Goal: Navigation & Orientation: Find specific page/section

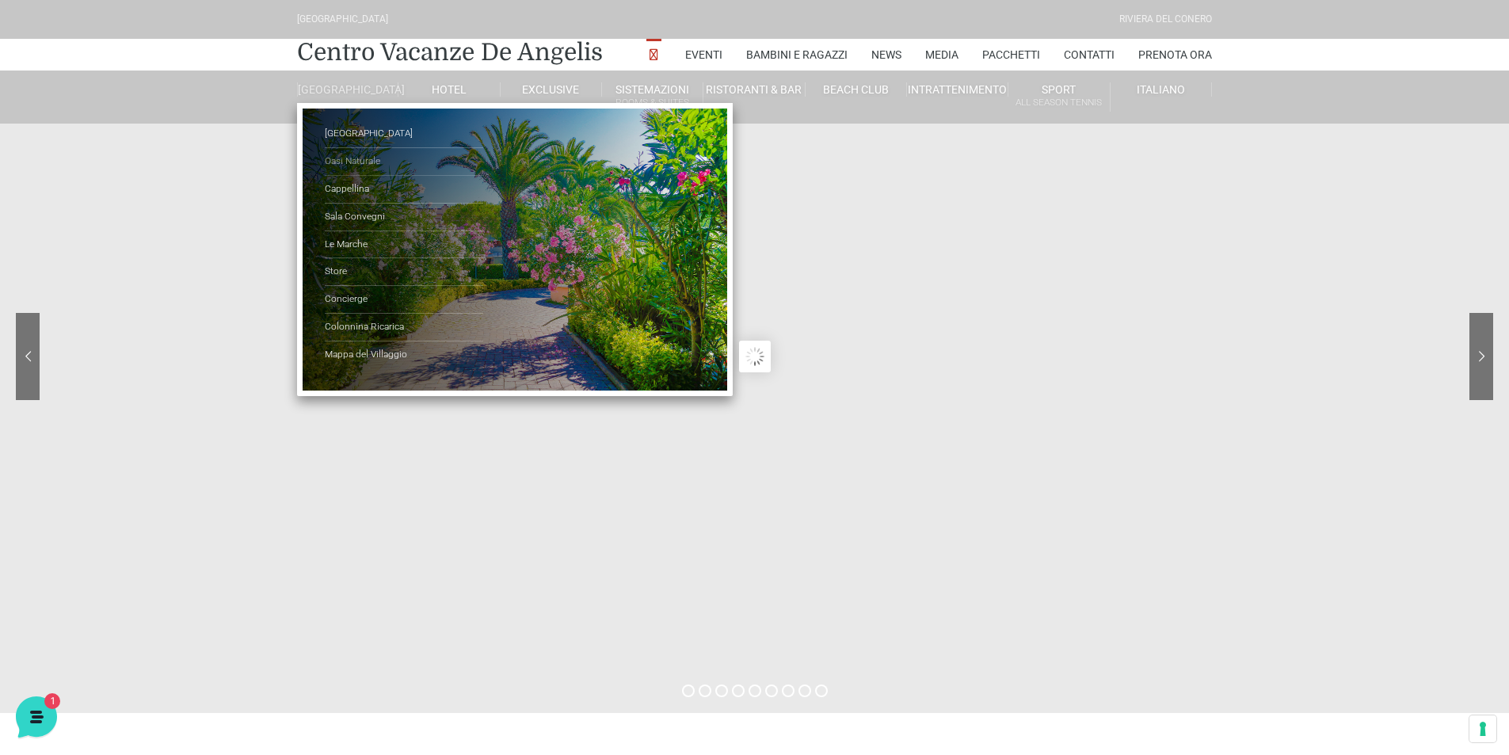
click at [342, 162] on link "Oasi Naturale" at bounding box center [404, 162] width 158 height 28
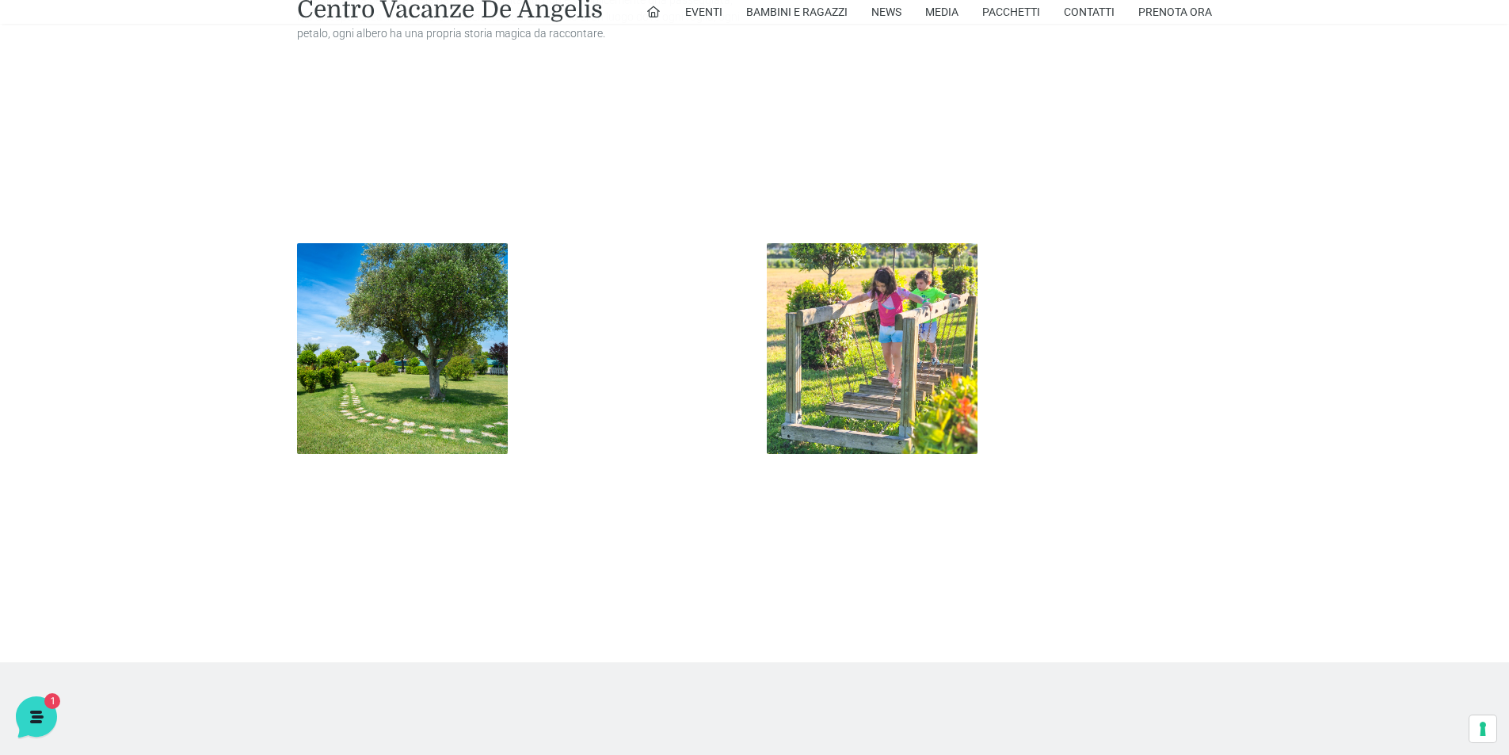
scroll to position [1822, 0]
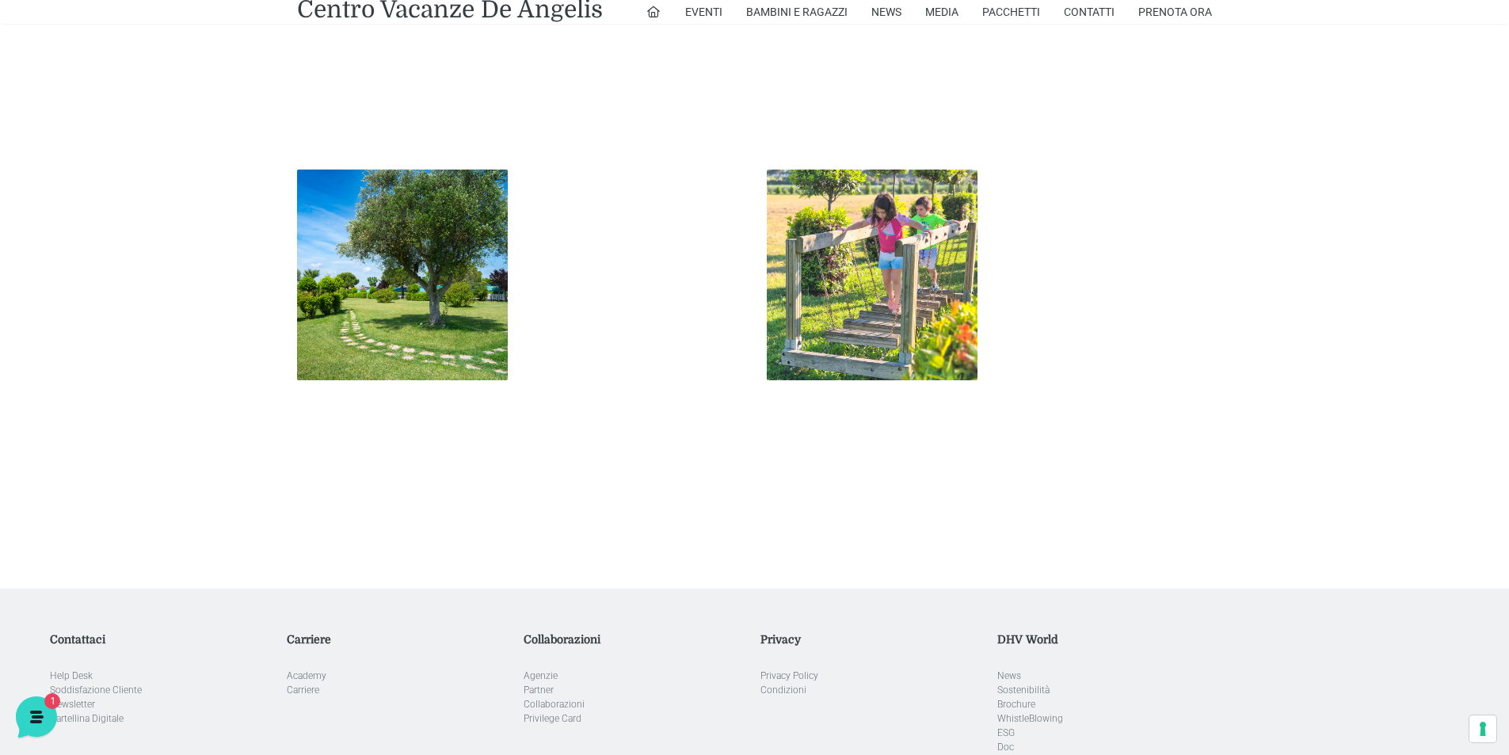
click at [891, 263] on img at bounding box center [872, 275] width 211 height 211
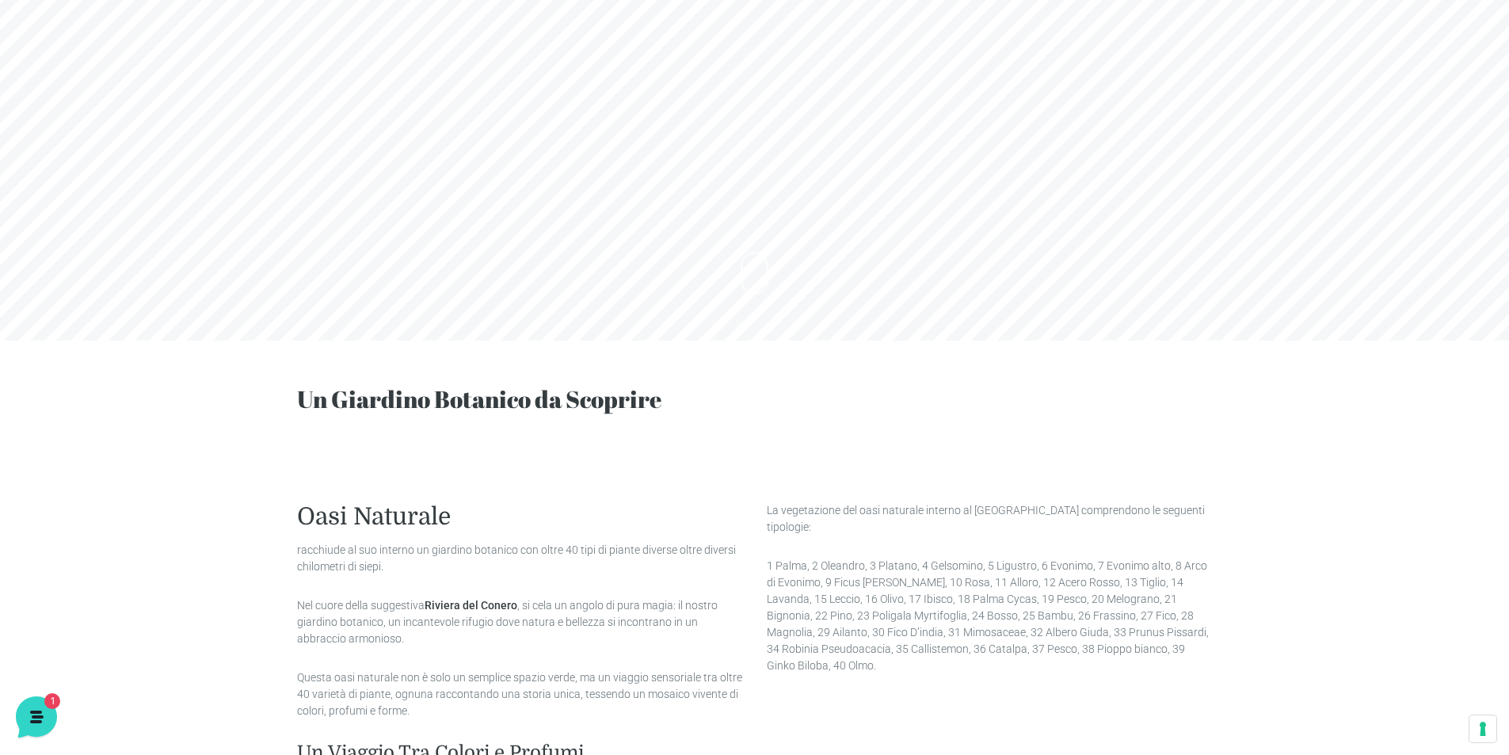
scroll to position [317, 0]
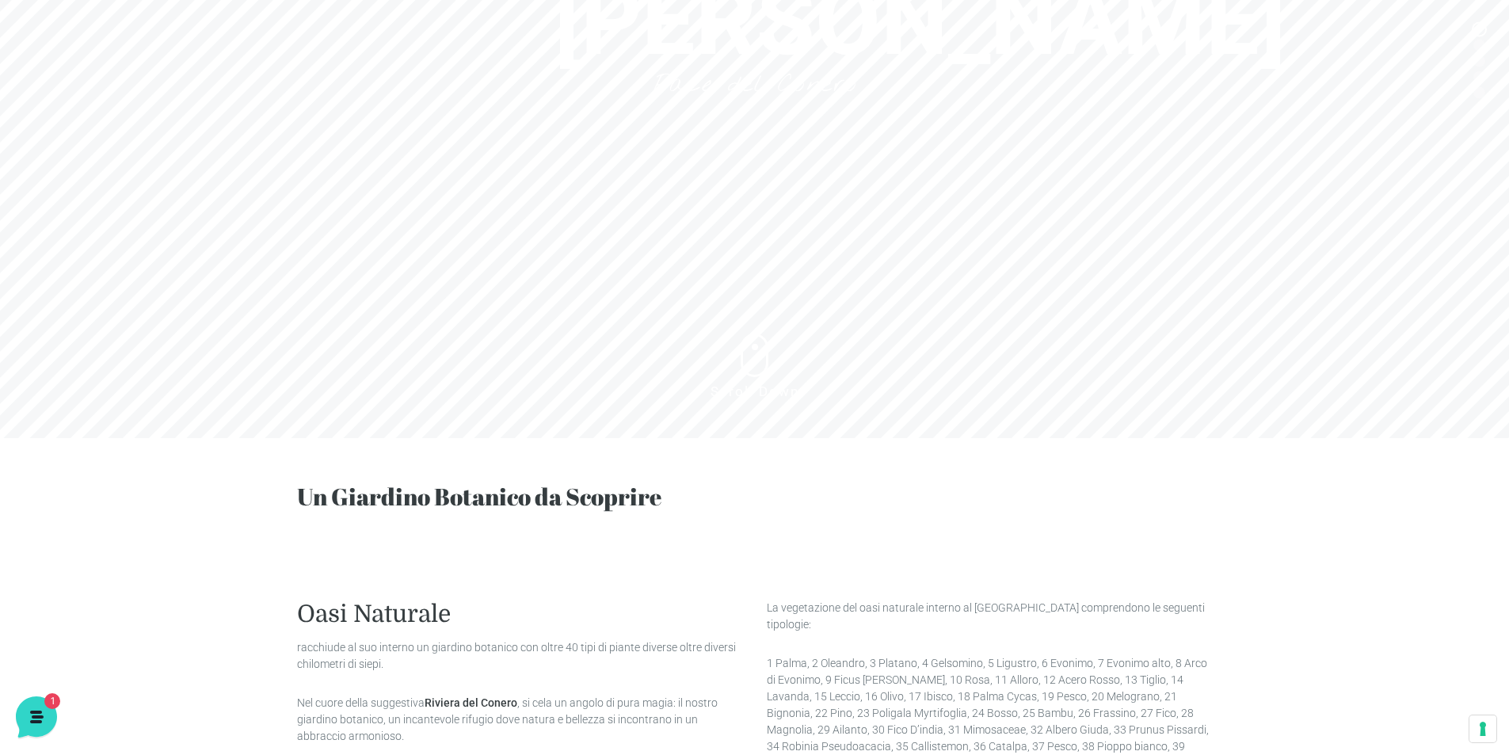
click at [759, 354] on sr7-btn at bounding box center [755, 356] width 28 height 44
drag, startPoint x: 786, startPoint y: 358, endPoint x: 974, endPoint y: 382, distance: 189.3
click at [974, 382] on sr7-slide "Oasi Ulivi Pace del Conero Scroll Down" at bounding box center [754, 60] width 1509 height 755
drag, startPoint x: 757, startPoint y: 346, endPoint x: 761, endPoint y: 485, distance: 138.7
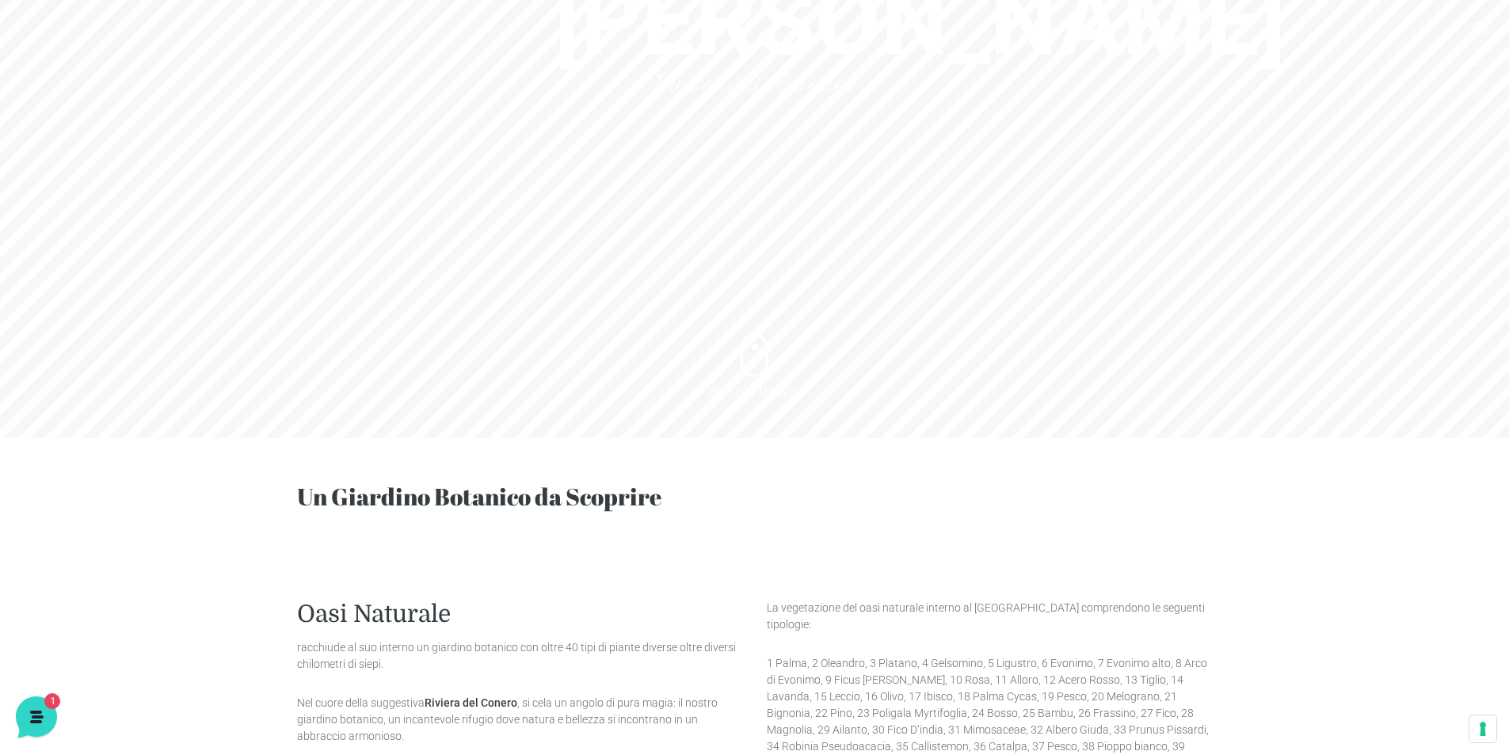
drag, startPoint x: 754, startPoint y: 278, endPoint x: 752, endPoint y: 258, distance: 19.9
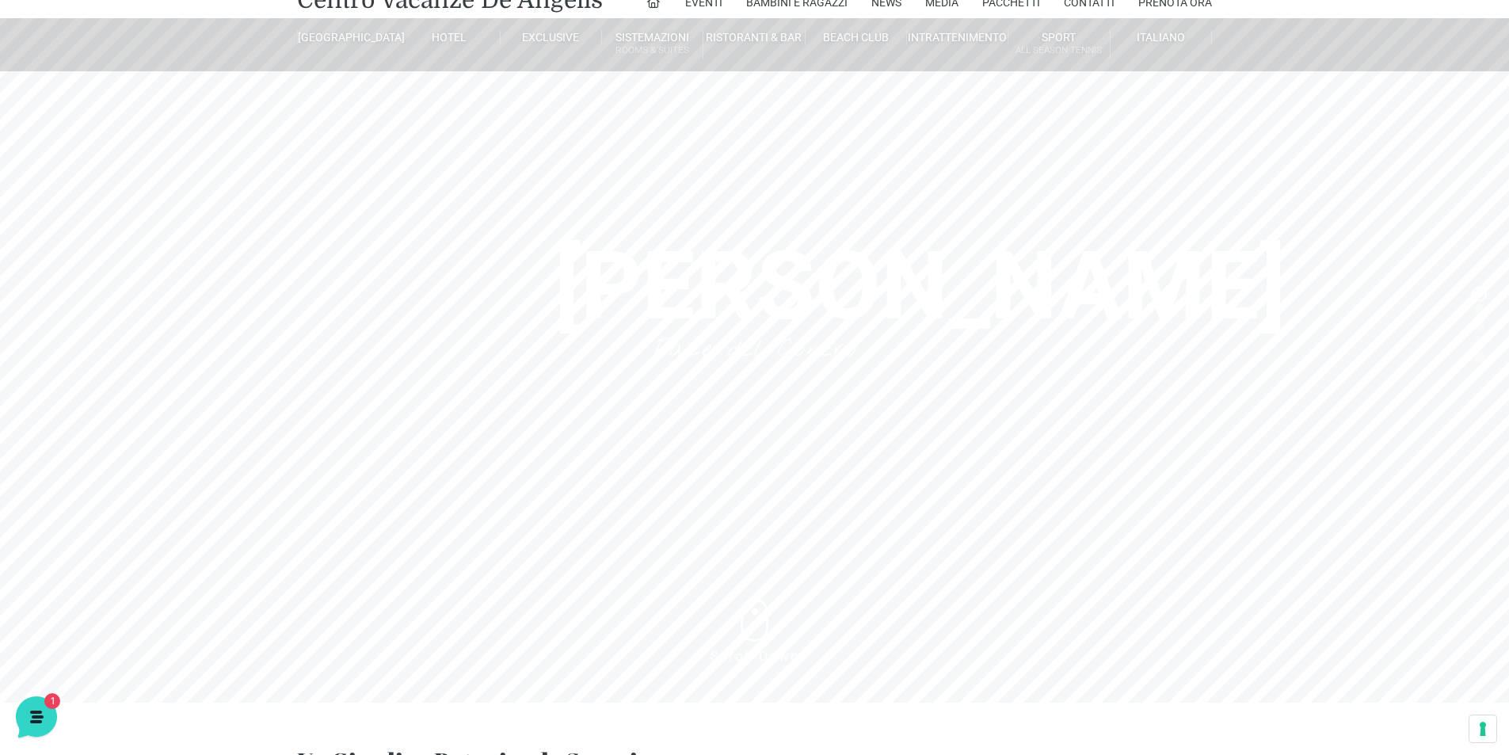
scroll to position [0, 0]
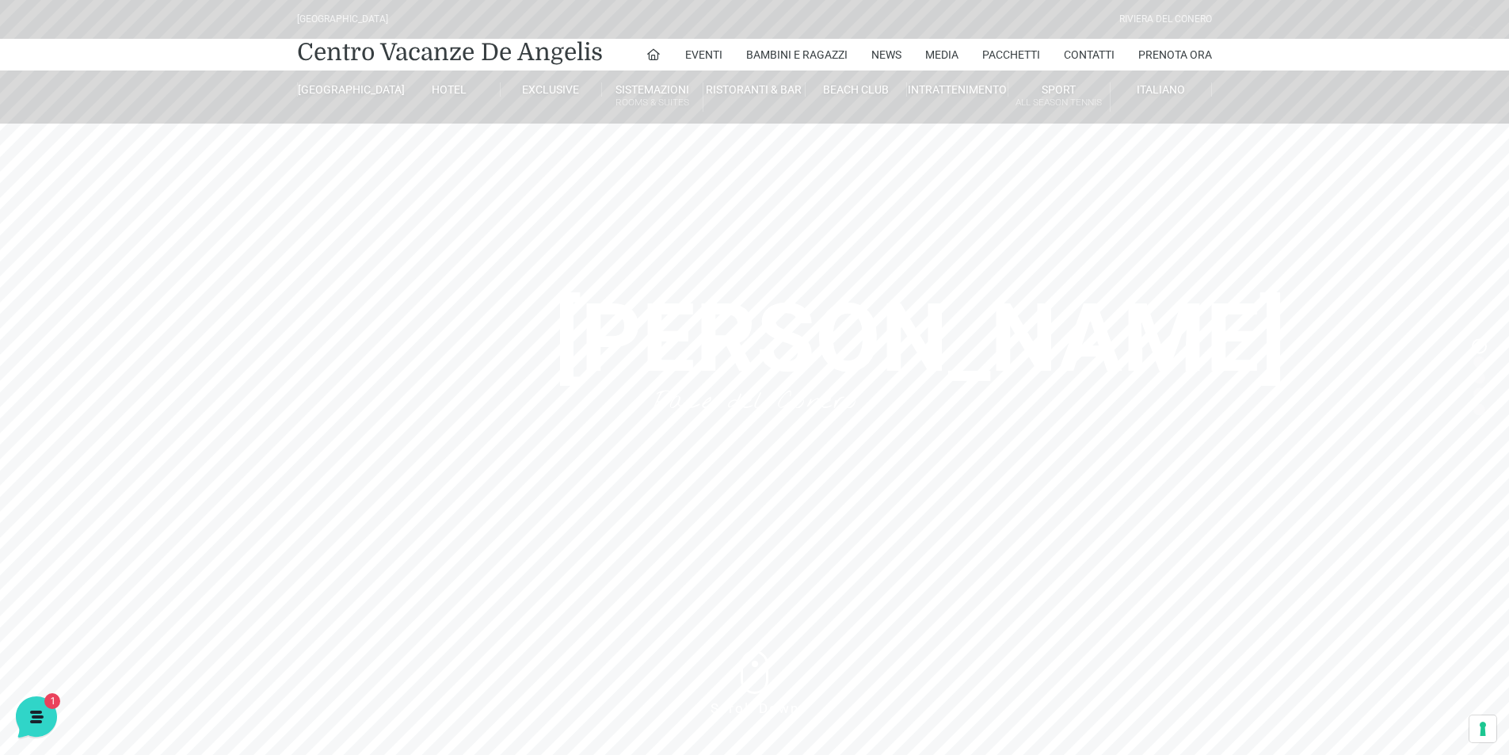
click at [753, 692] on sr7-btn at bounding box center [755, 673] width 28 height 44
click at [750, 672] on sr7-btn at bounding box center [755, 673] width 28 height 44
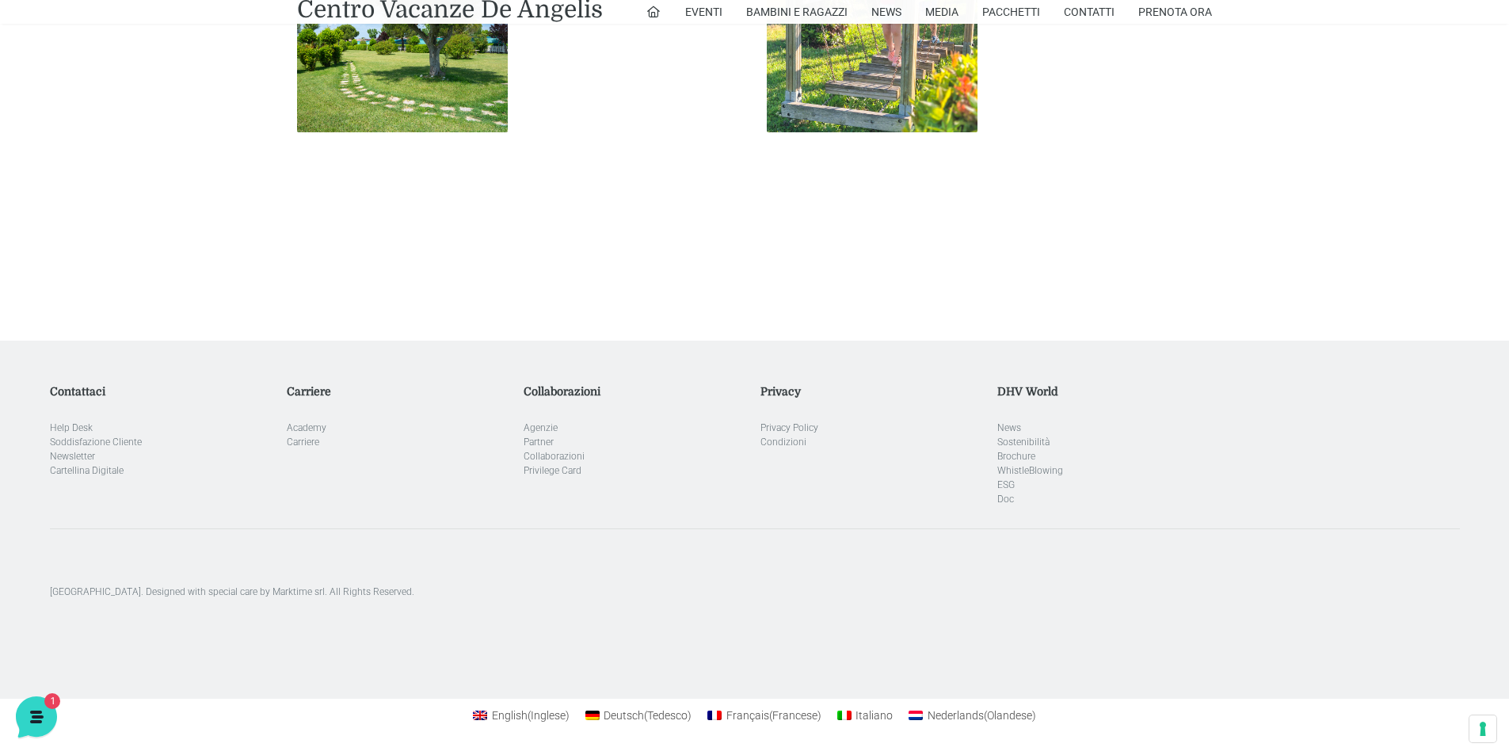
scroll to position [1674, 0]
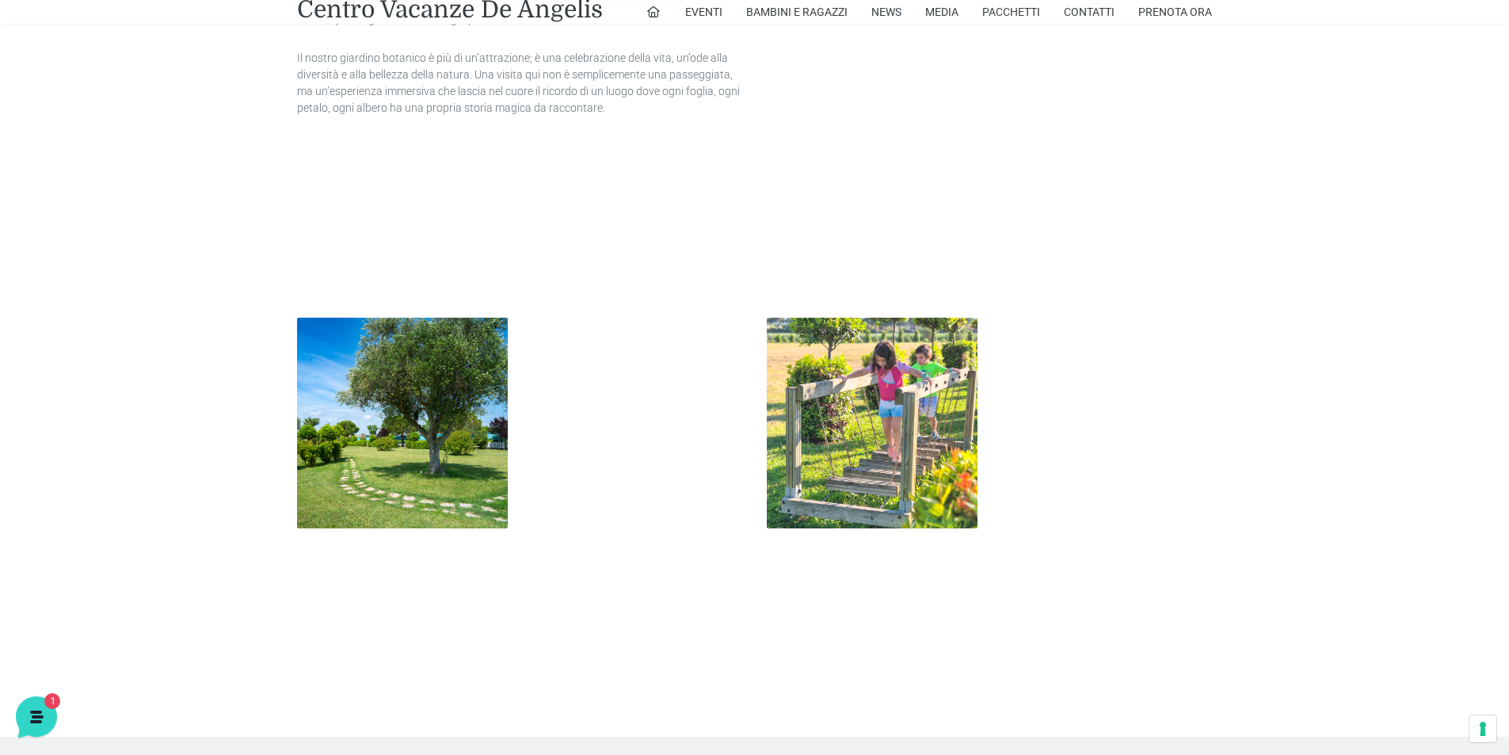
click at [862, 394] on img at bounding box center [872, 423] width 211 height 211
click at [866, 447] on img at bounding box center [872, 423] width 211 height 211
click at [458, 411] on img at bounding box center [402, 423] width 211 height 211
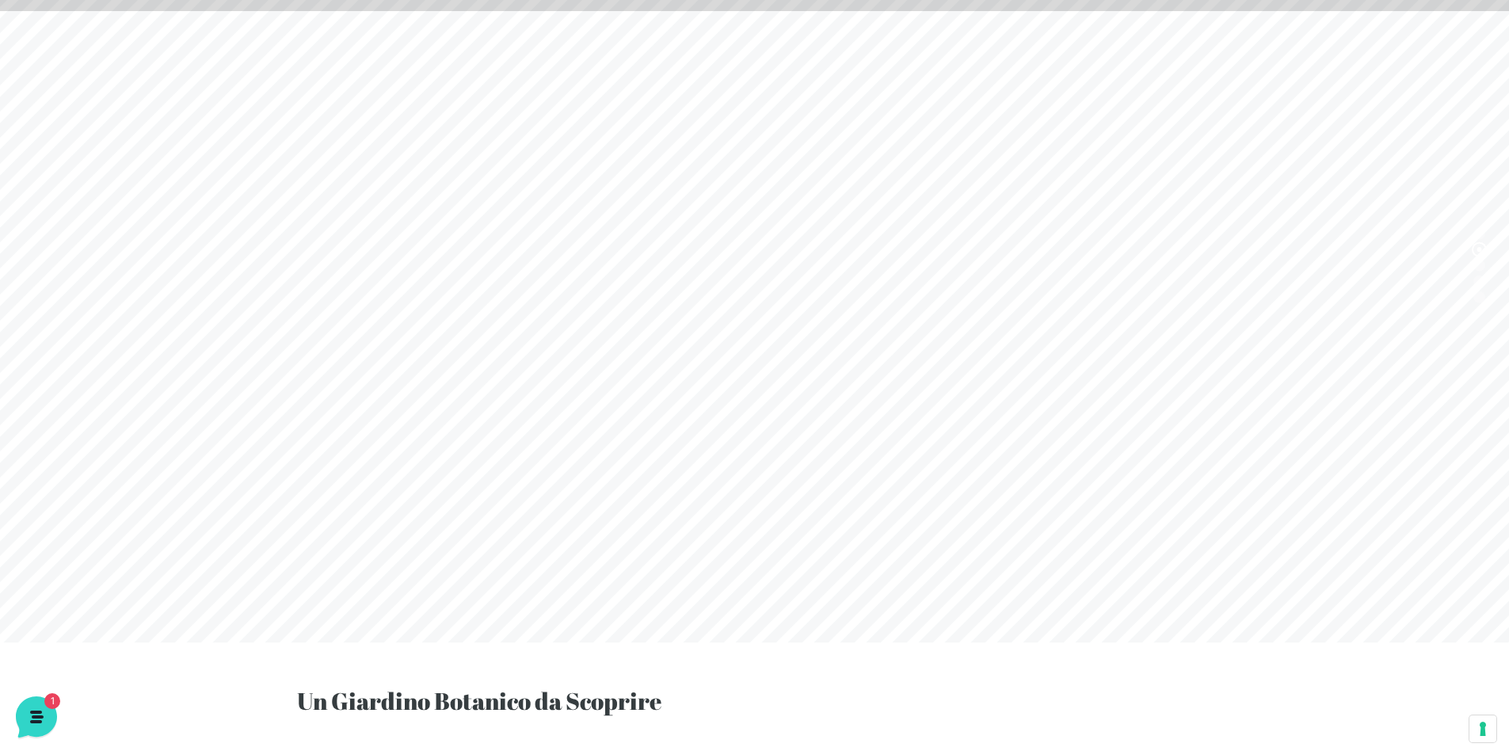
scroll to position [10, 0]
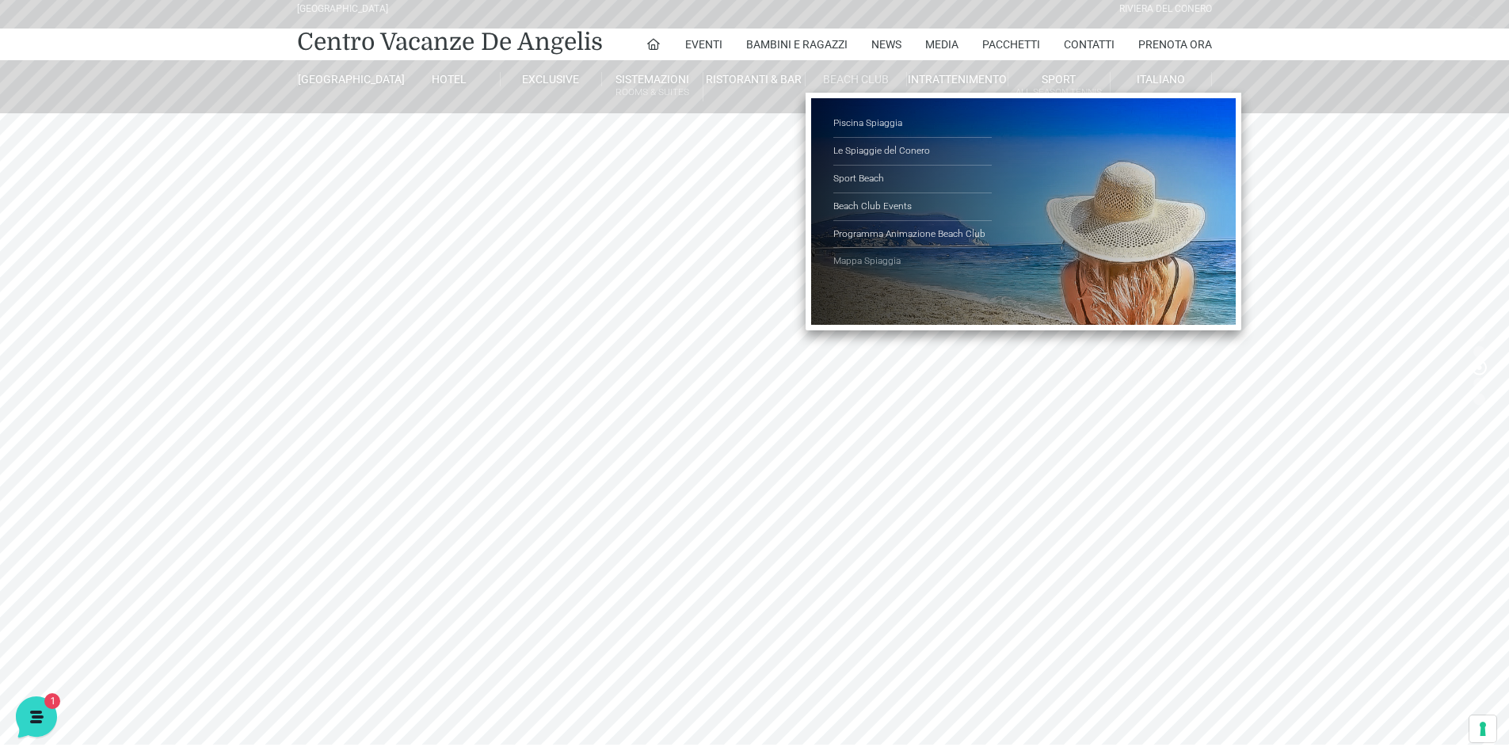
click at [880, 258] on link "Mappa Spiaggia" at bounding box center [913, 261] width 158 height 27
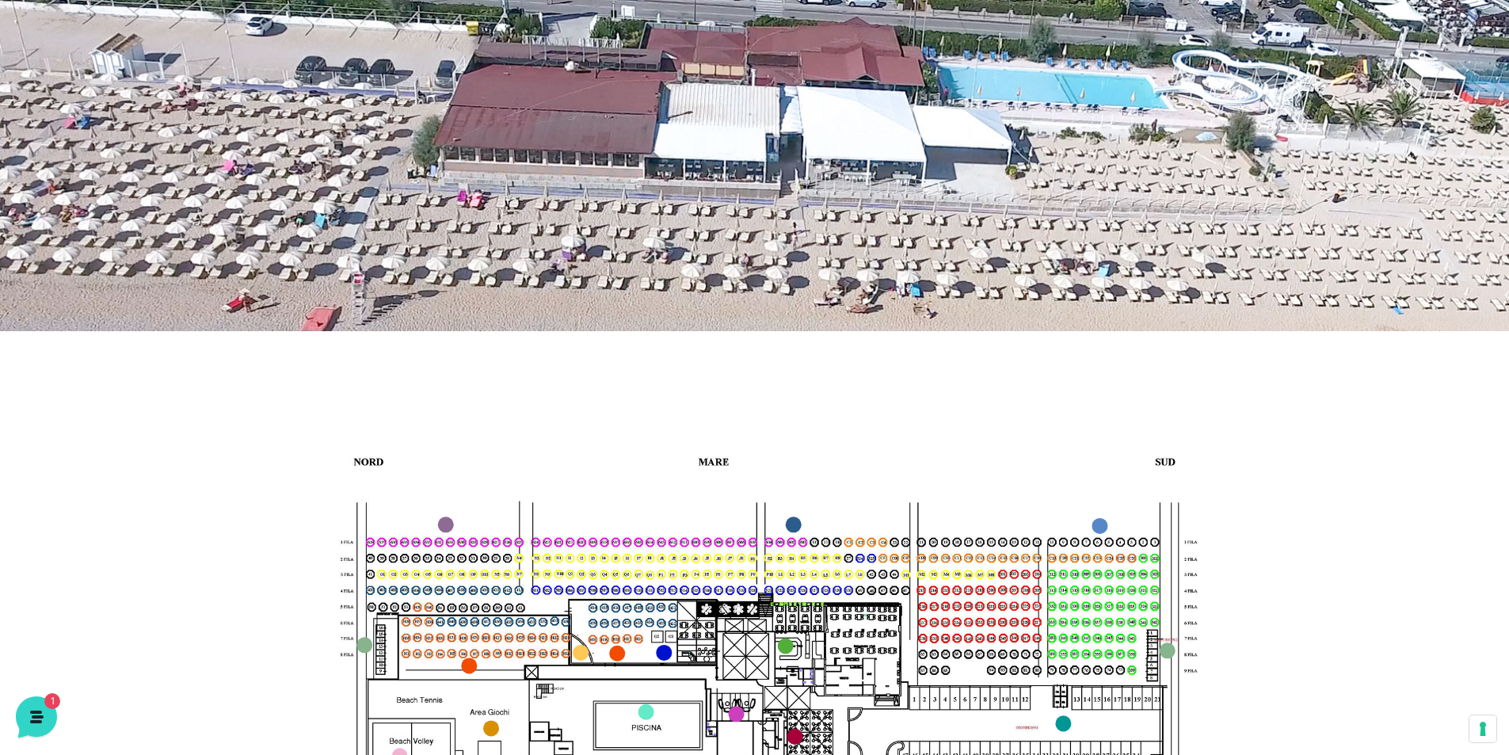
scroll to position [396, 0]
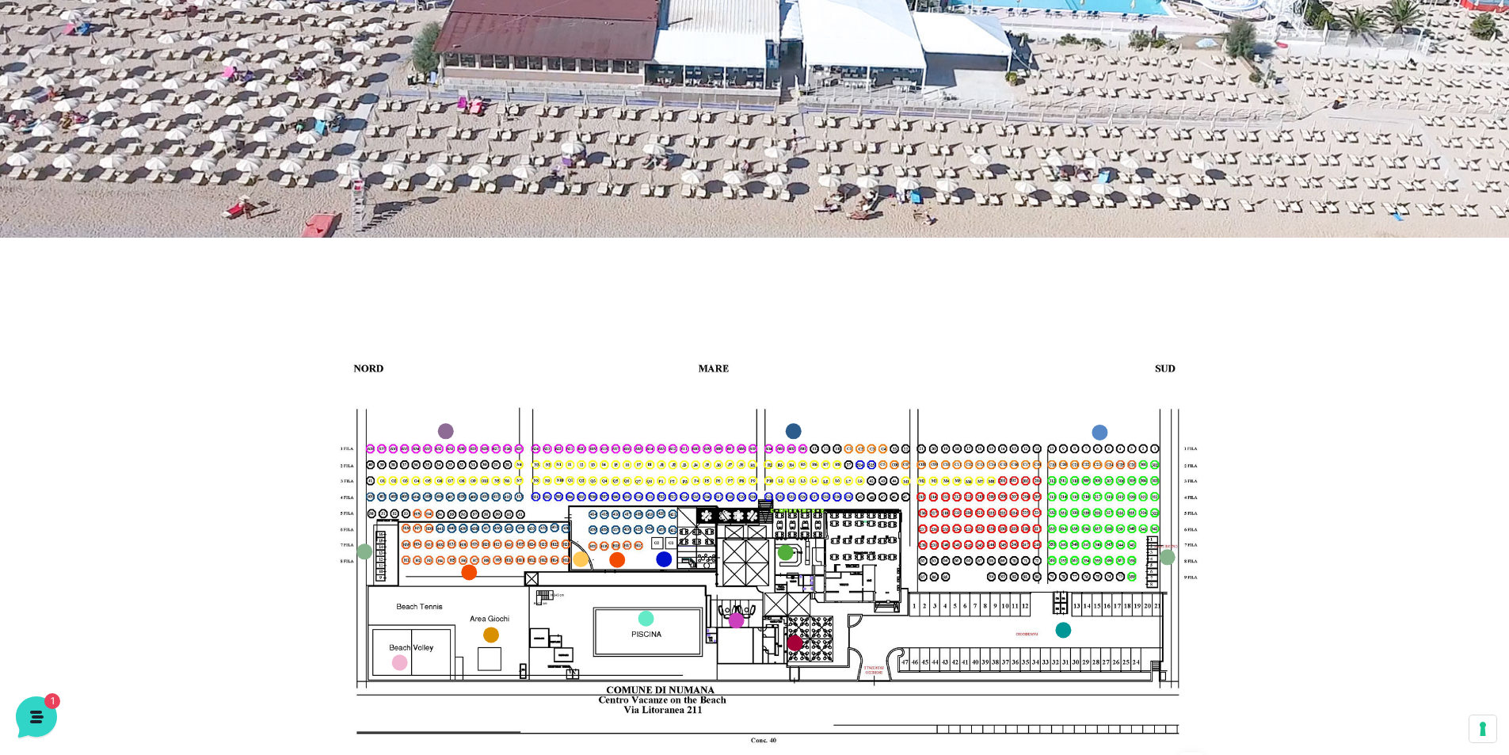
click at [1157, 423] on img at bounding box center [756, 540] width 918 height 516
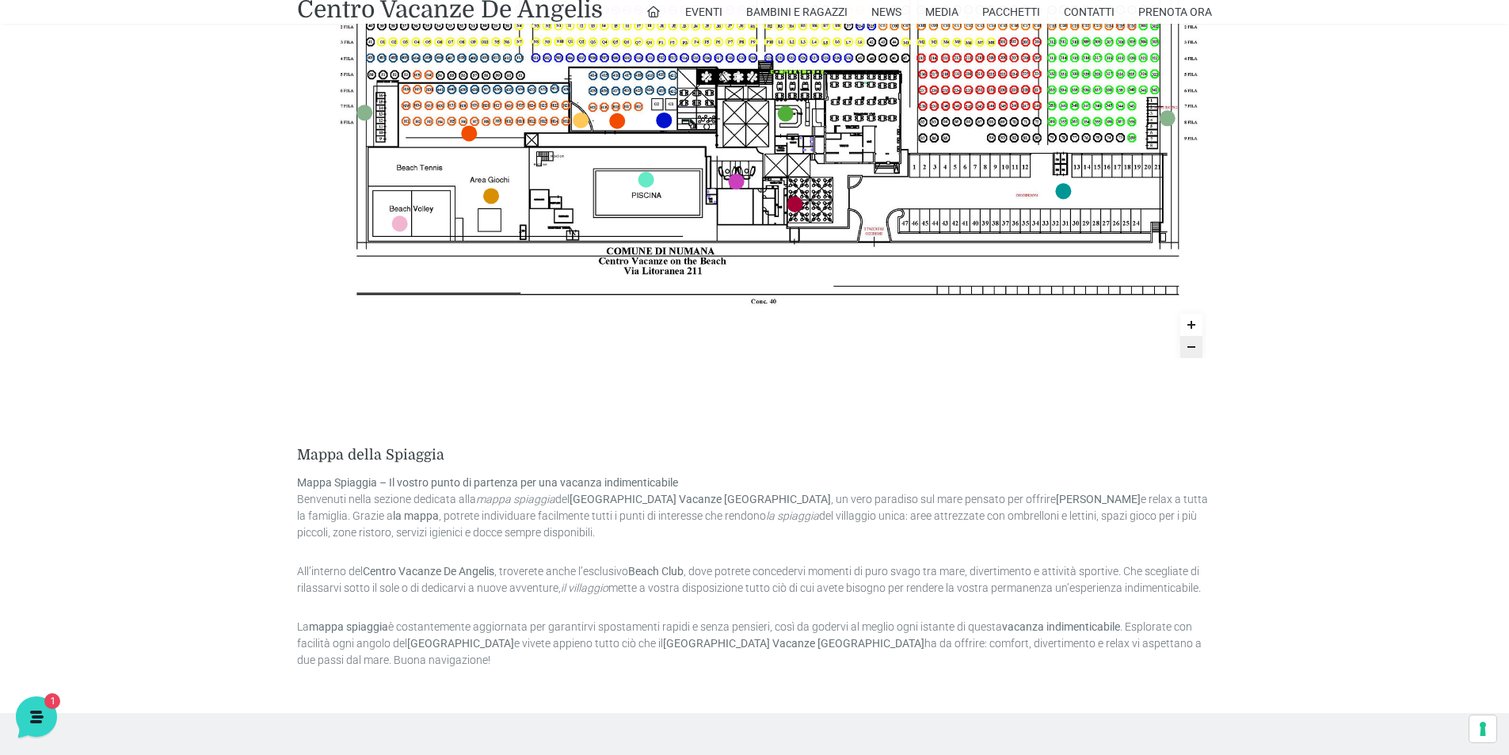
scroll to position [951, 0]
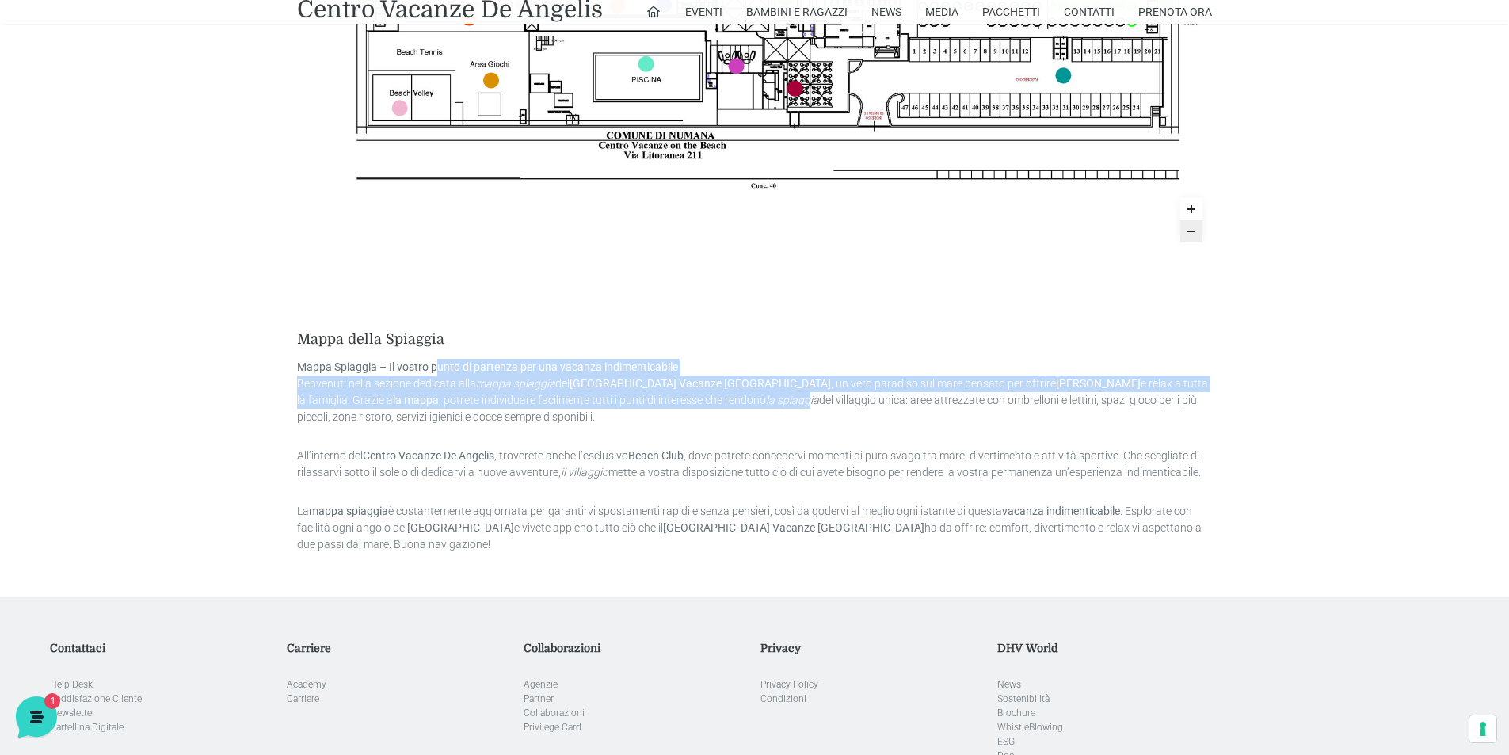
drag, startPoint x: 463, startPoint y: 372, endPoint x: 754, endPoint y: 397, distance: 291.9
click at [754, 397] on p "Mappa Spiaggia – Il vostro punto di partenza per una vacanza indimenticabile Be…" at bounding box center [754, 392] width 915 height 67
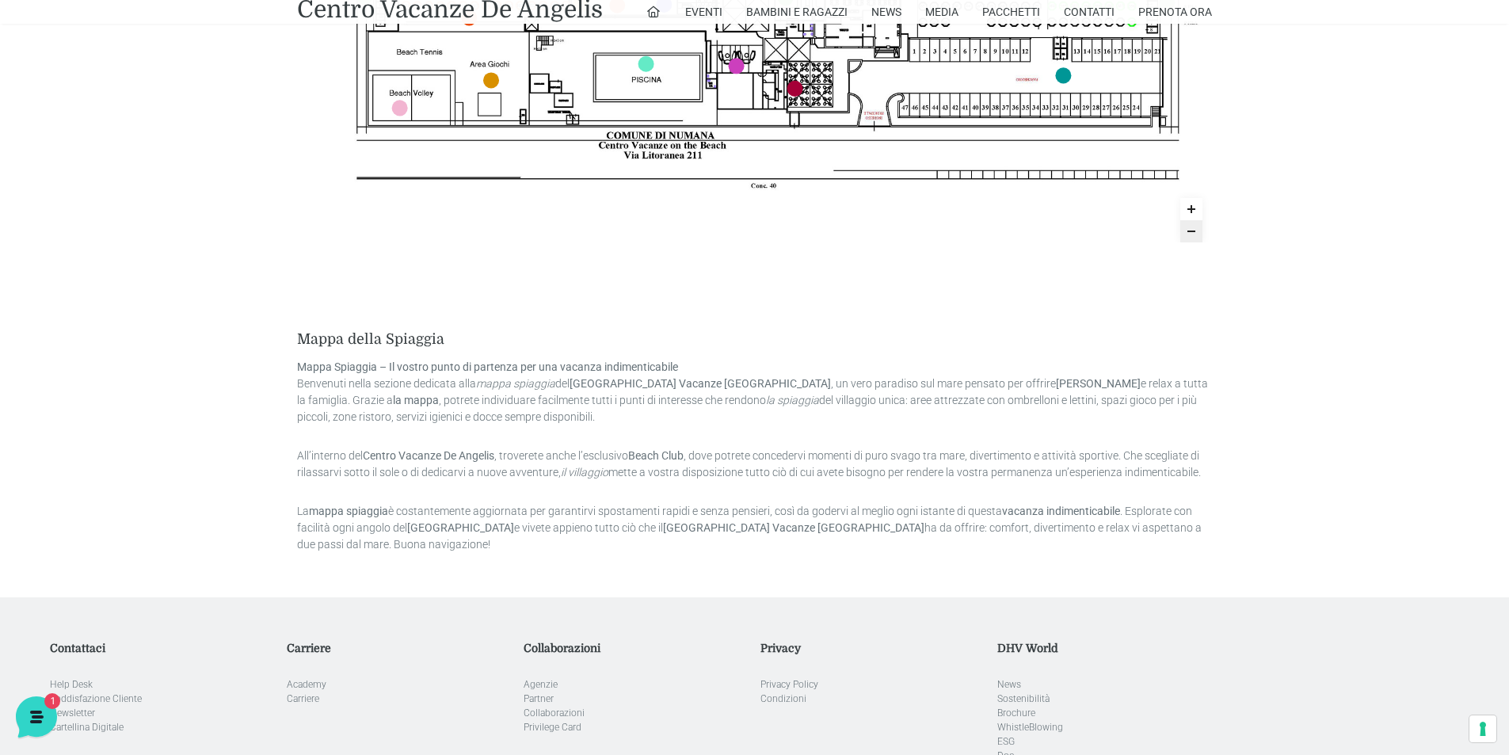
click at [377, 412] on p "Mappa Spiaggia – Il vostro punto di partenza per una vacanza indimenticabile Be…" at bounding box center [754, 392] width 915 height 67
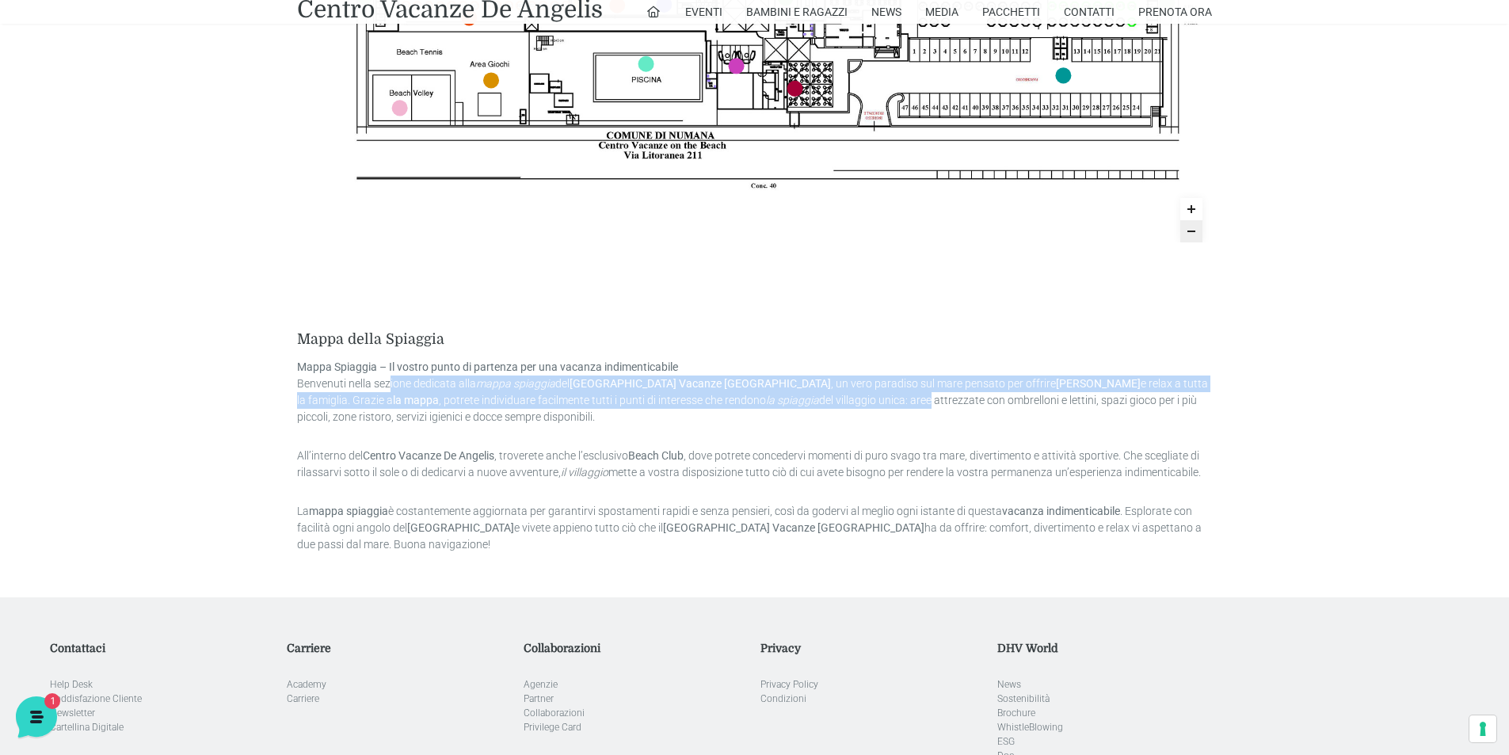
drag, startPoint x: 387, startPoint y: 383, endPoint x: 872, endPoint y: 403, distance: 486.1
click at [872, 403] on p "Mappa Spiaggia – Il vostro punto di partenza per una vacanza indimenticabile Be…" at bounding box center [754, 392] width 915 height 67
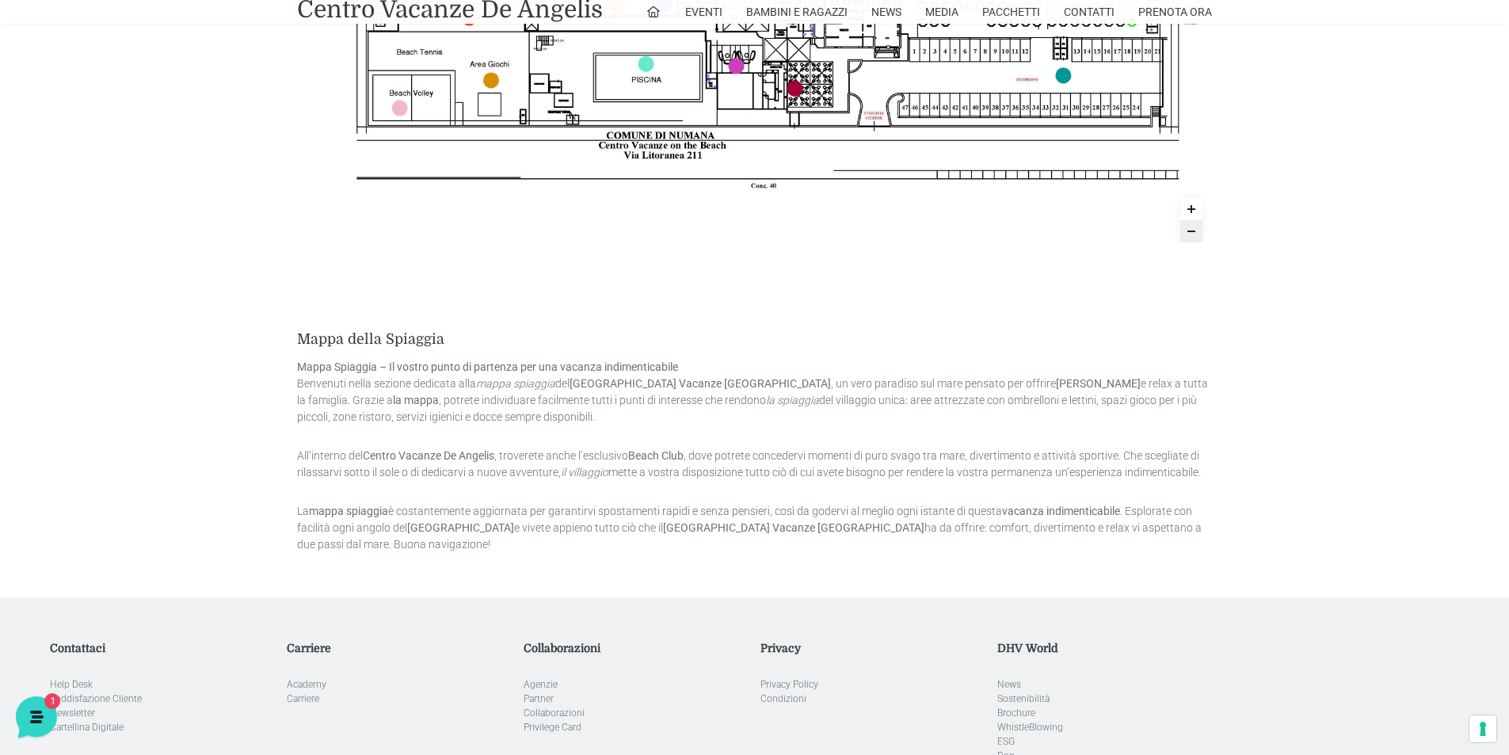
click at [896, 448] on p "All’interno del Centro Vacanze De Angelis , troverete anche l’esclusivo Beach C…" at bounding box center [754, 464] width 915 height 33
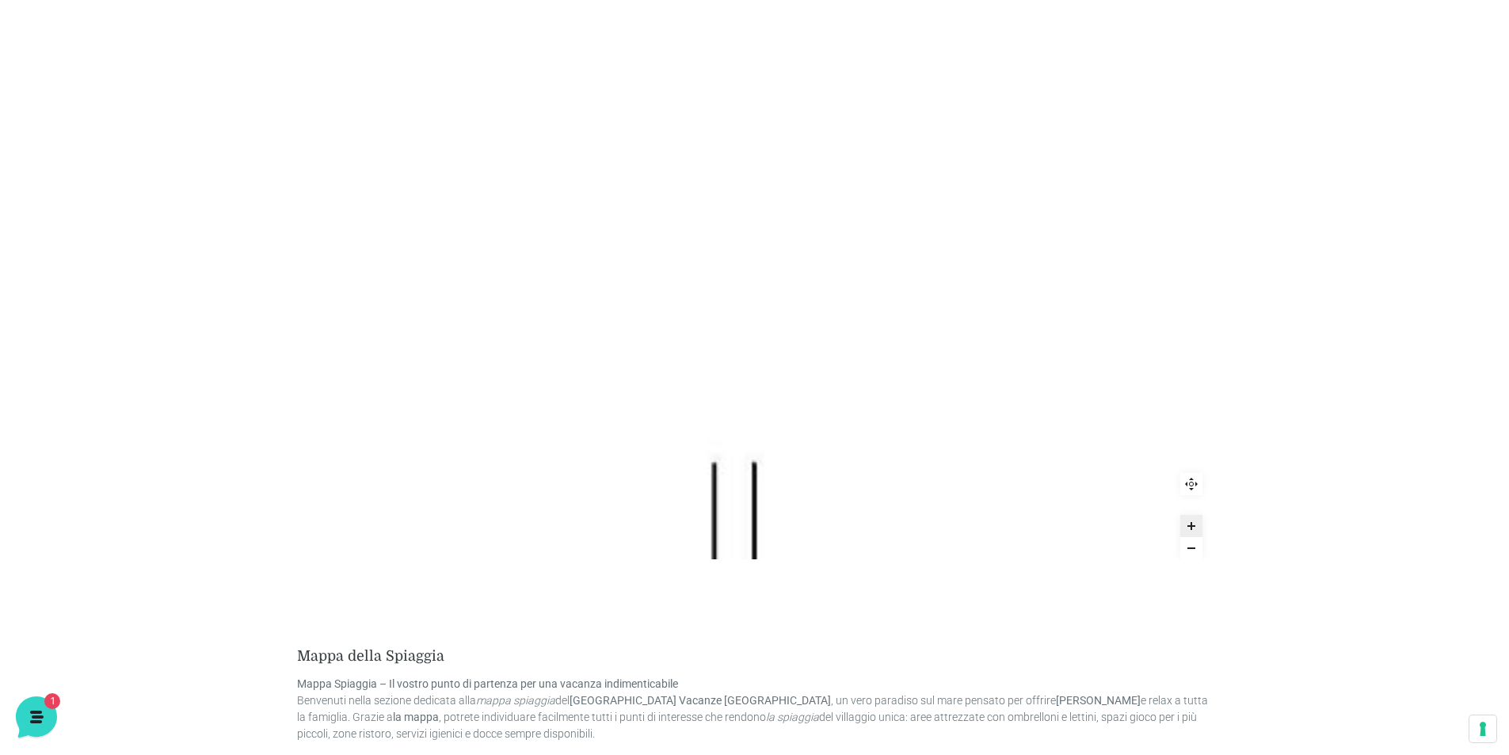
scroll to position [238, 0]
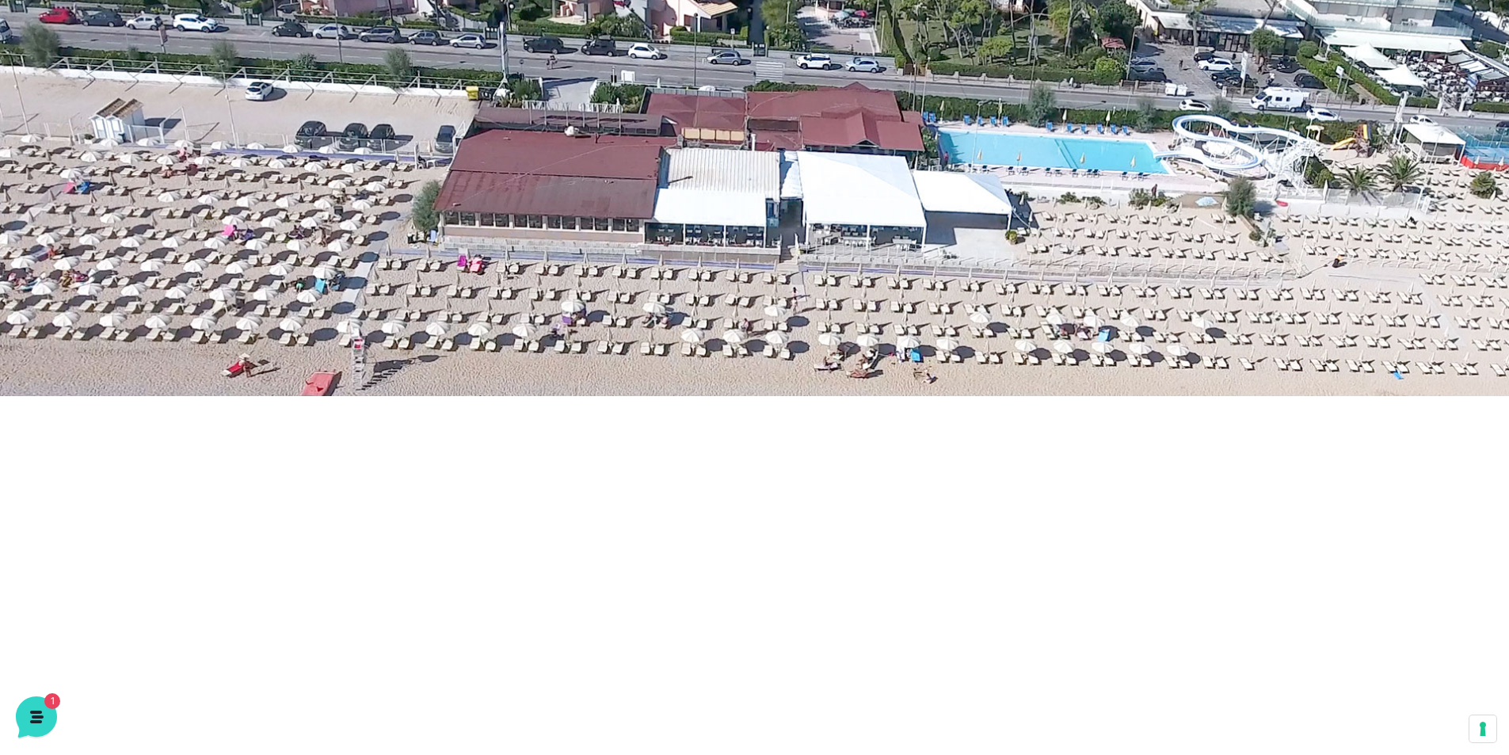
click at [1215, 277] on header "Villaggio Hotel Resort Riviera Del Conero Centro Vacanze De Angelis Eventi Miss…" at bounding box center [754, 79] width 1509 height 634
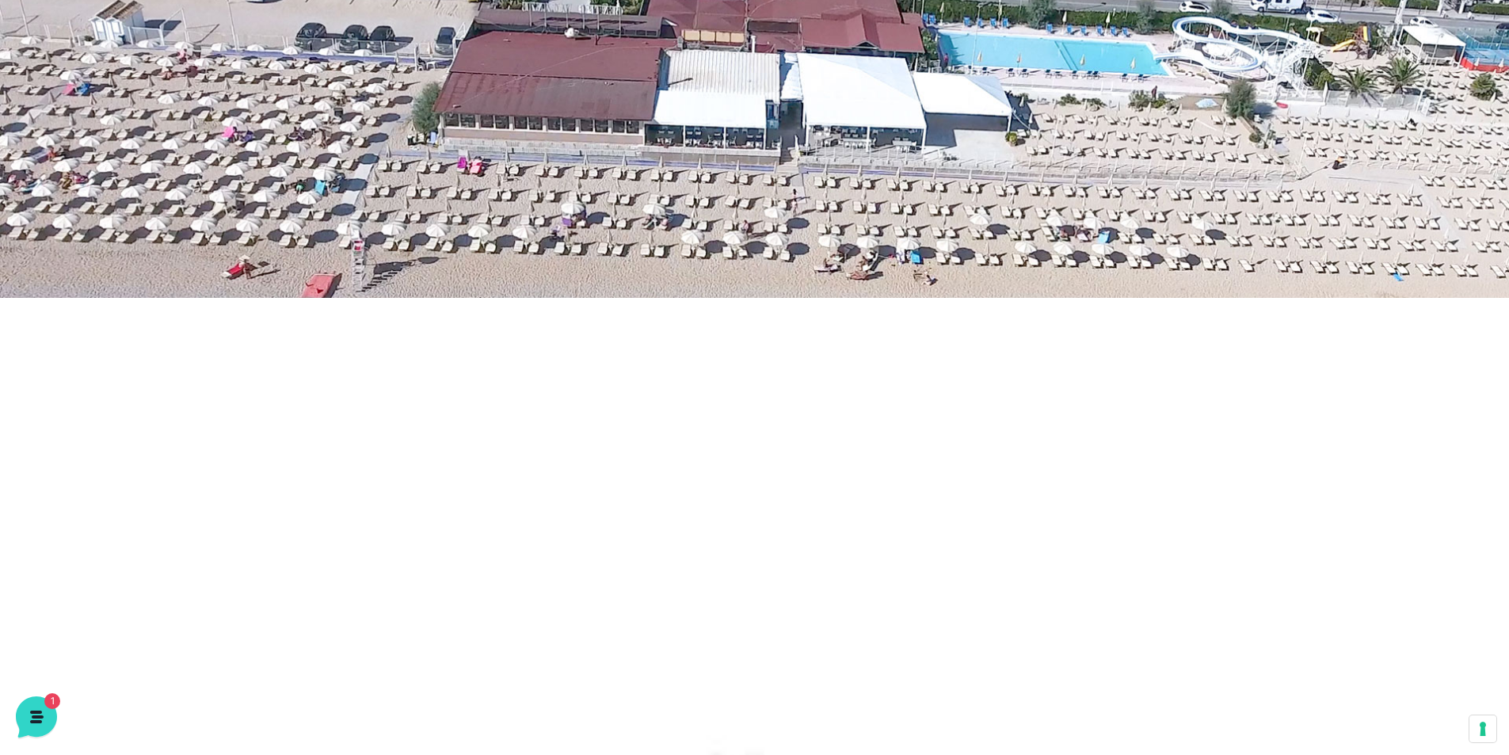
scroll to position [0, 0]
